Goal: Task Accomplishment & Management: Manage account settings

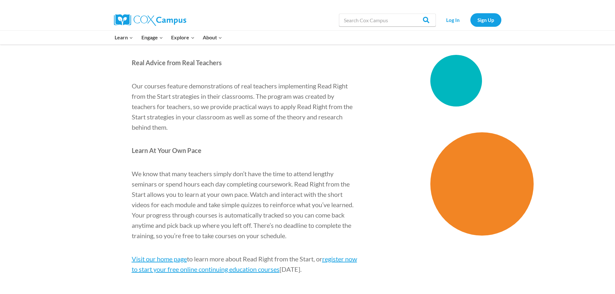
scroll to position [646, 0]
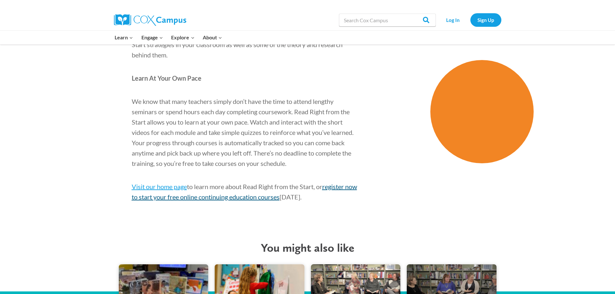
click at [228, 199] on link "register now to start your free online continuing education courses" at bounding box center [244, 192] width 225 height 18
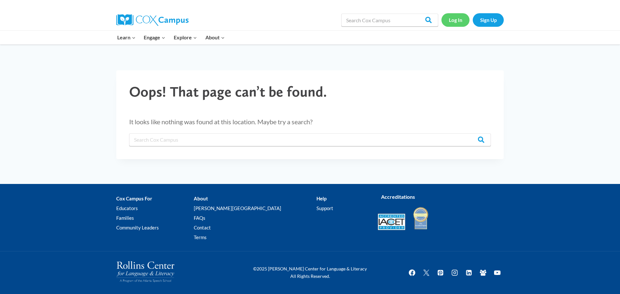
click at [461, 24] on link "Log In" at bounding box center [455, 19] width 28 height 13
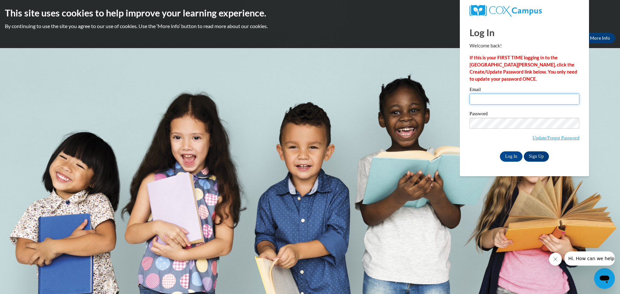
click at [479, 97] on input "Email" at bounding box center [524, 99] width 110 height 11
type input "rgtinga@hotmail.com"
click at [508, 155] on input "Log In" at bounding box center [511, 156] width 23 height 10
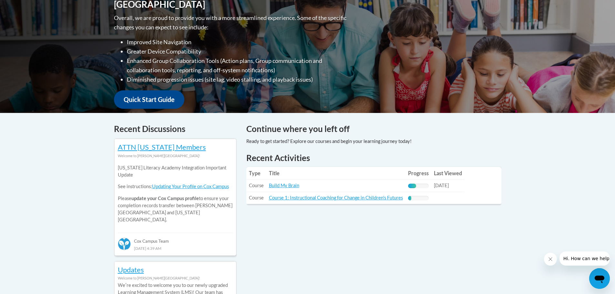
scroll to position [161, 0]
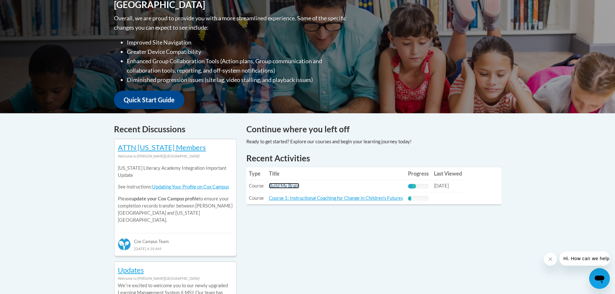
click at [287, 186] on link "Build My Brain" at bounding box center [284, 185] width 30 height 5
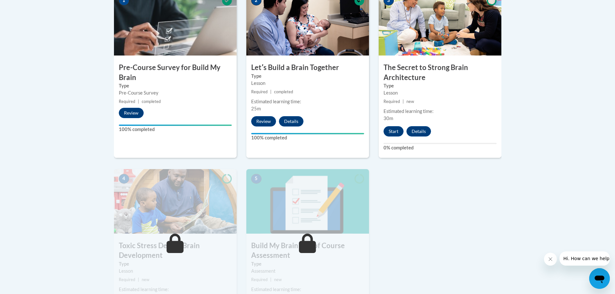
scroll to position [258, 0]
